Goal: Navigation & Orientation: Find specific page/section

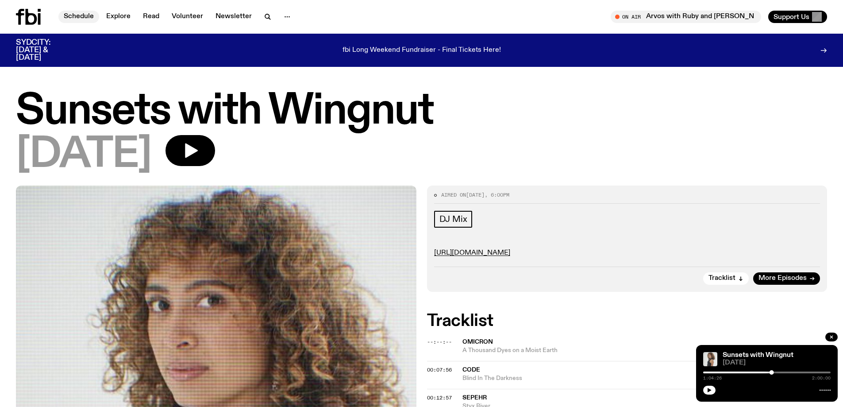
click at [83, 19] on link "Schedule" at bounding box center [78, 17] width 41 height 12
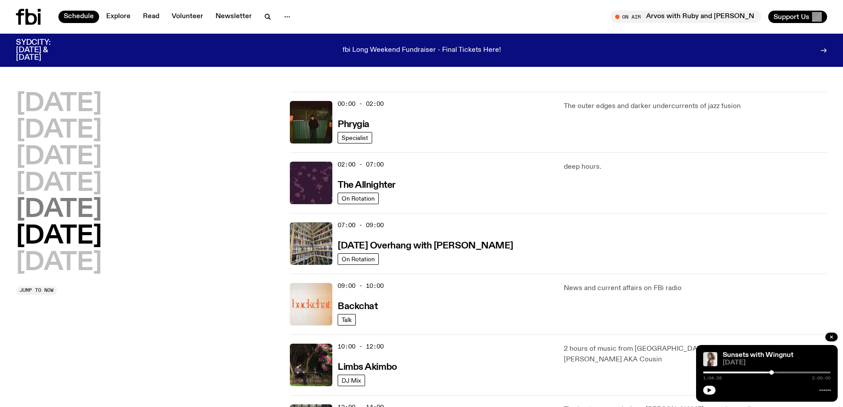
click at [42, 205] on h2 "[DATE]" at bounding box center [59, 209] width 86 height 25
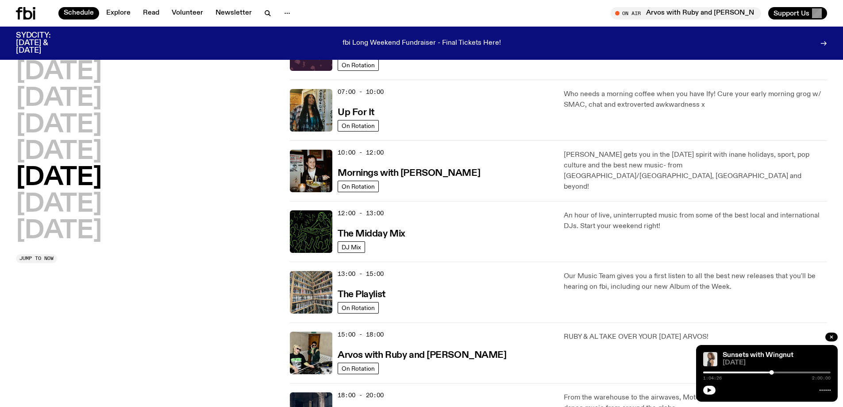
scroll to position [157, 0]
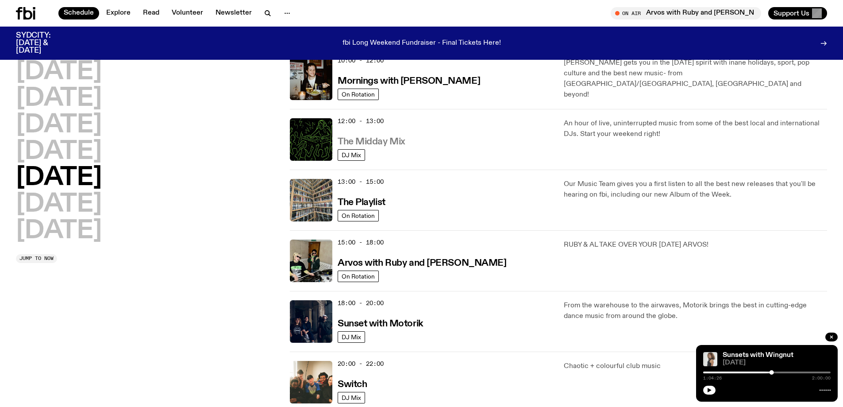
click at [390, 139] on h3 "The Midday Mix" at bounding box center [372, 141] width 68 height 9
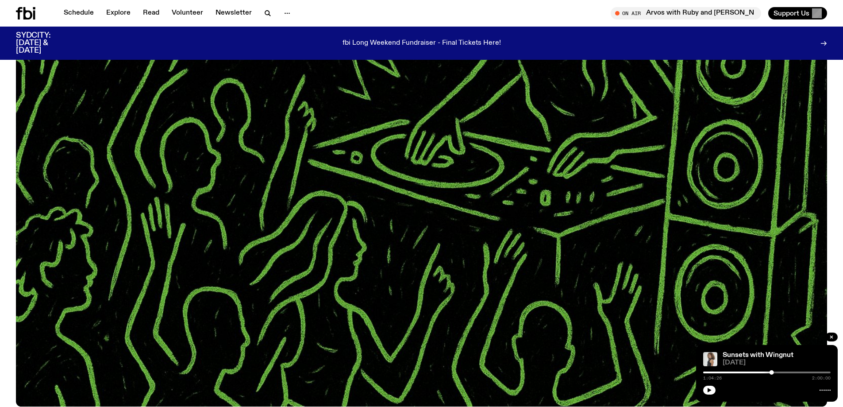
scroll to position [177, 0]
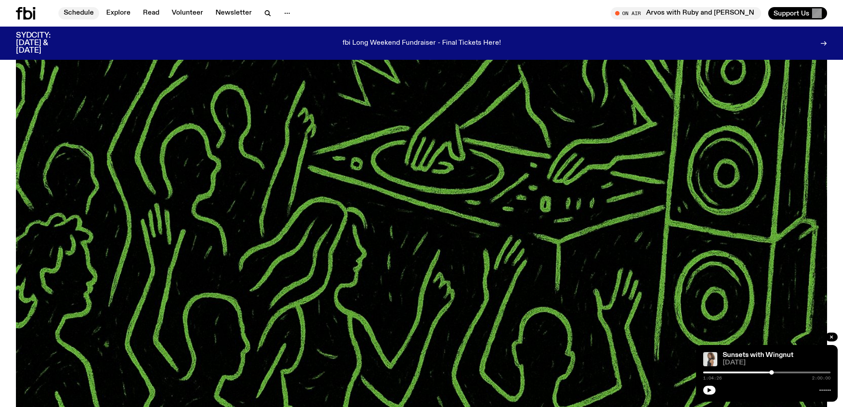
click at [81, 15] on link "Schedule" at bounding box center [78, 13] width 41 height 12
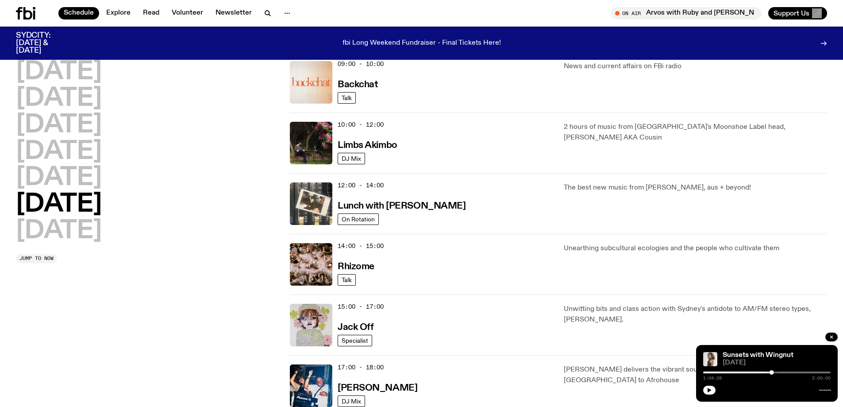
scroll to position [392, 0]
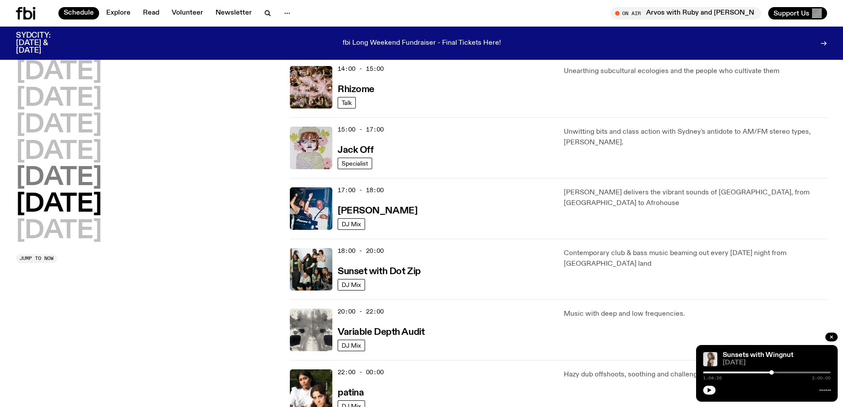
click at [46, 173] on h2 "[DATE]" at bounding box center [59, 177] width 86 height 25
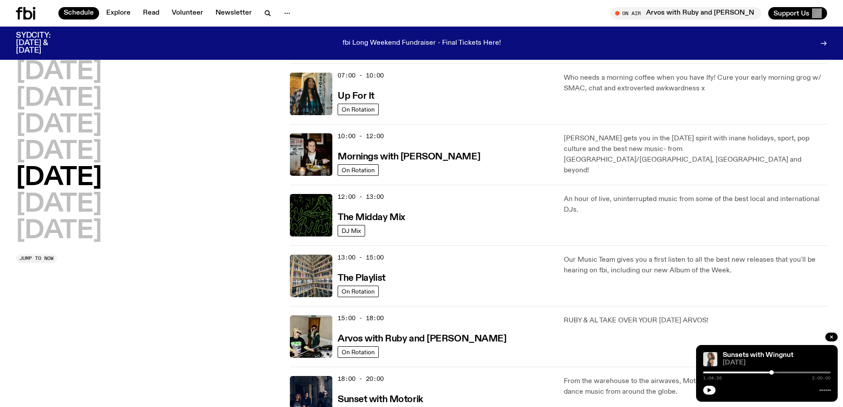
scroll to position [246, 0]
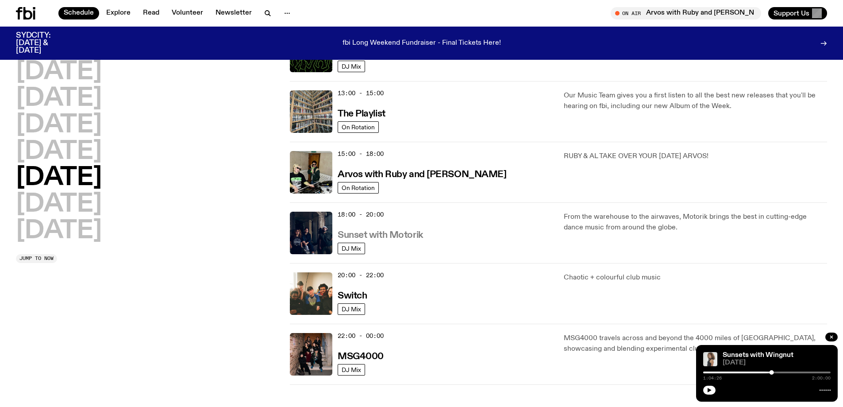
click at [406, 229] on link "Sunset with Motorik" at bounding box center [380, 234] width 85 height 11
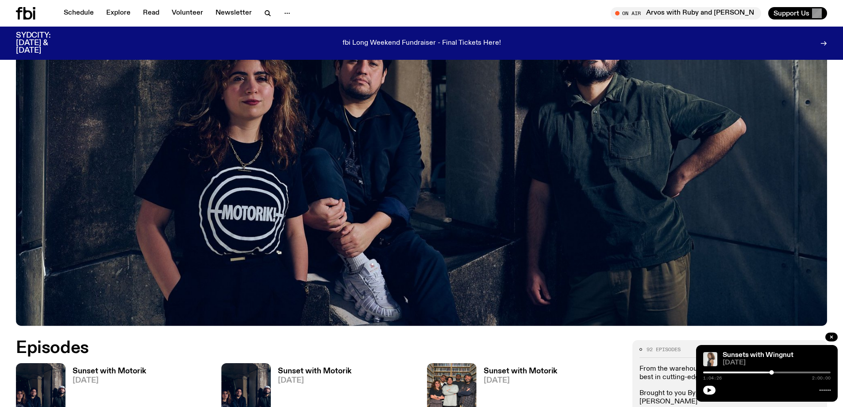
scroll to position [437, 0]
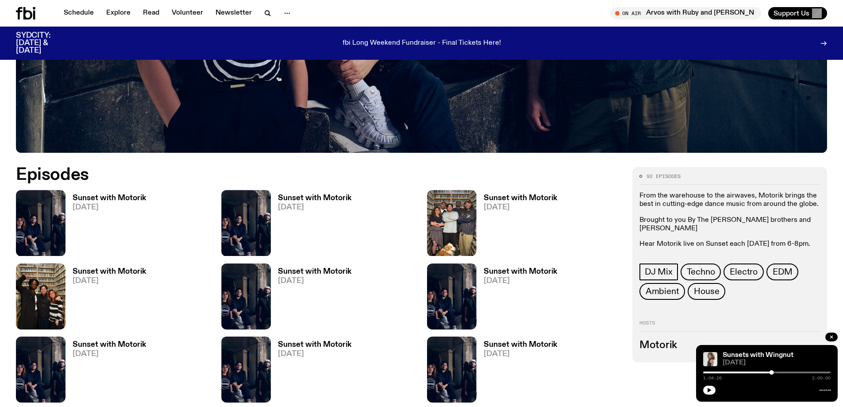
click at [90, 198] on h3 "Sunset with Motorik" at bounding box center [109, 198] width 73 height 8
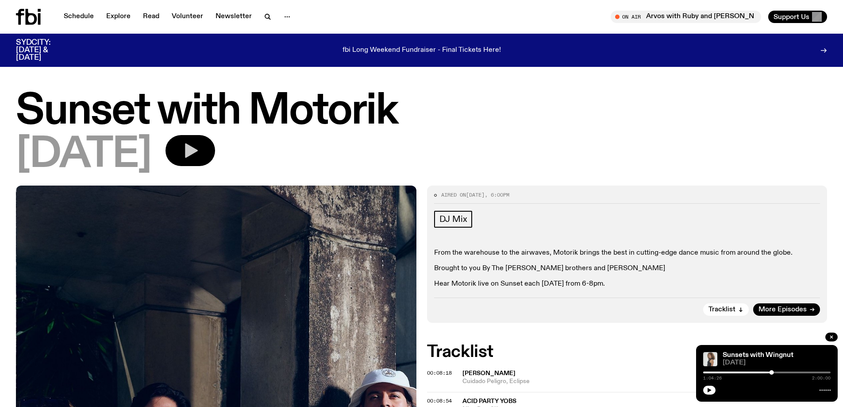
click at [199, 147] on icon "button" at bounding box center [190, 151] width 18 height 18
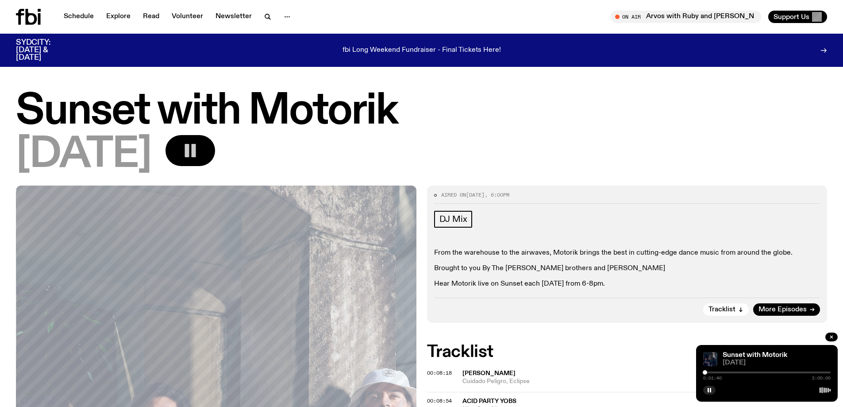
click at [705, 371] on div at bounding box center [705, 372] width 4 height 4
